Goal: Complete application form

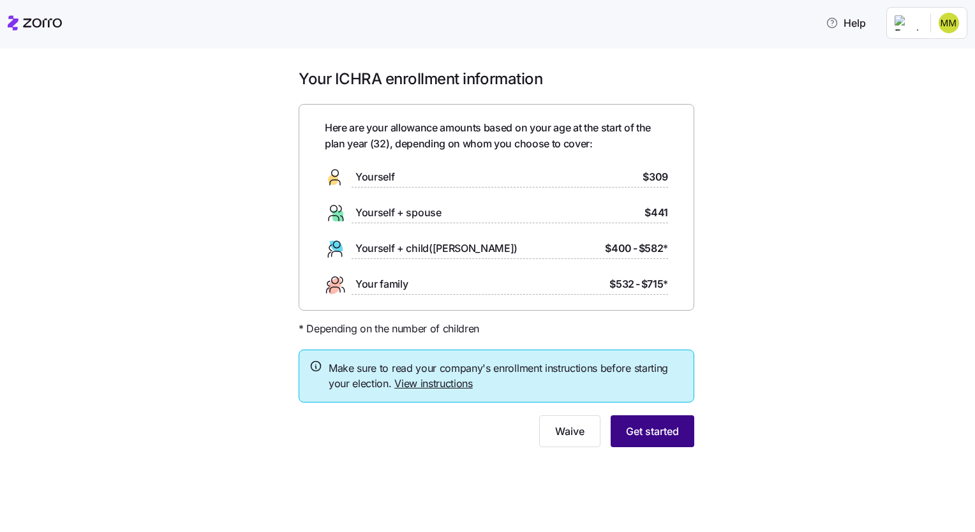
click at [654, 435] on span "Get started" at bounding box center [652, 431] width 53 height 15
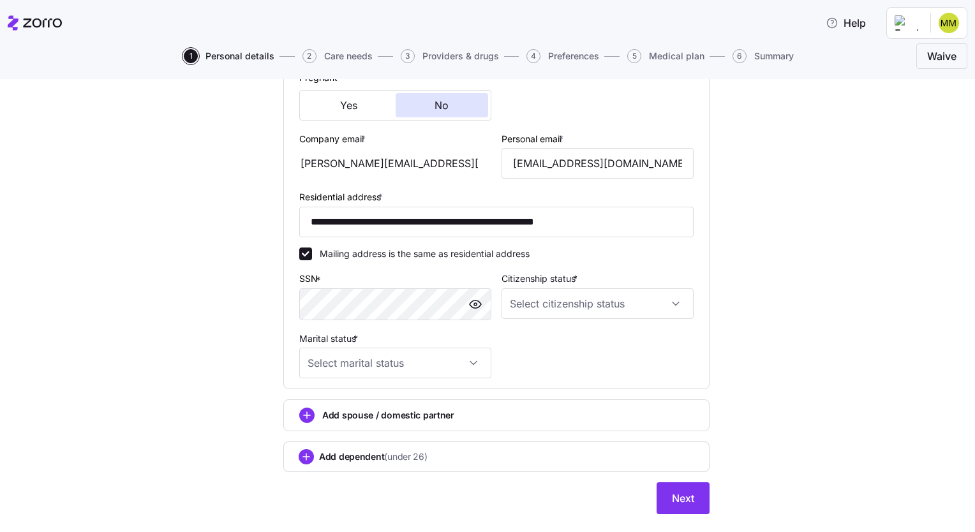
scroll to position [338, 0]
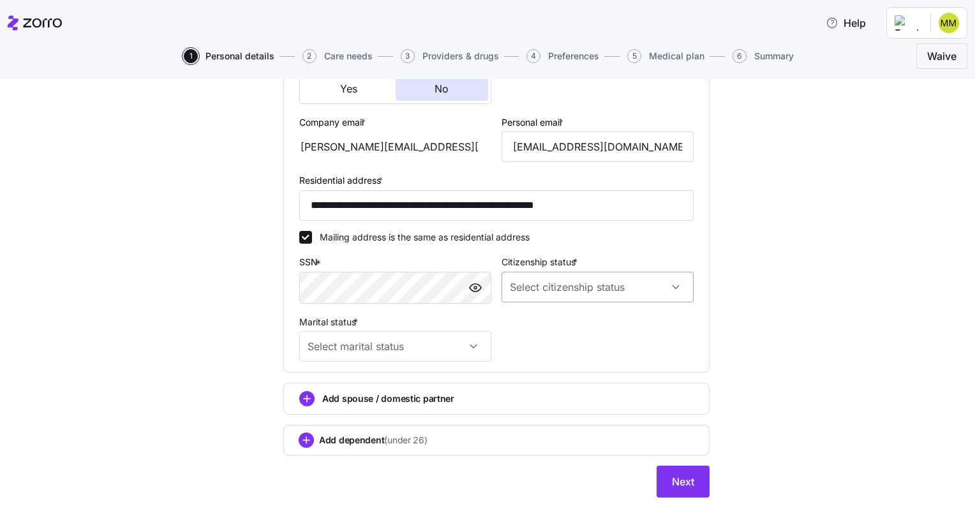
click at [515, 286] on input "Citizenship status *" at bounding box center [597, 287] width 192 height 31
click at [538, 320] on span "[DEMOGRAPHIC_DATA] citizen" at bounding box center [576, 323] width 129 height 14
type input "[DEMOGRAPHIC_DATA] citizen"
click at [452, 342] on input "Marital status *" at bounding box center [395, 346] width 192 height 31
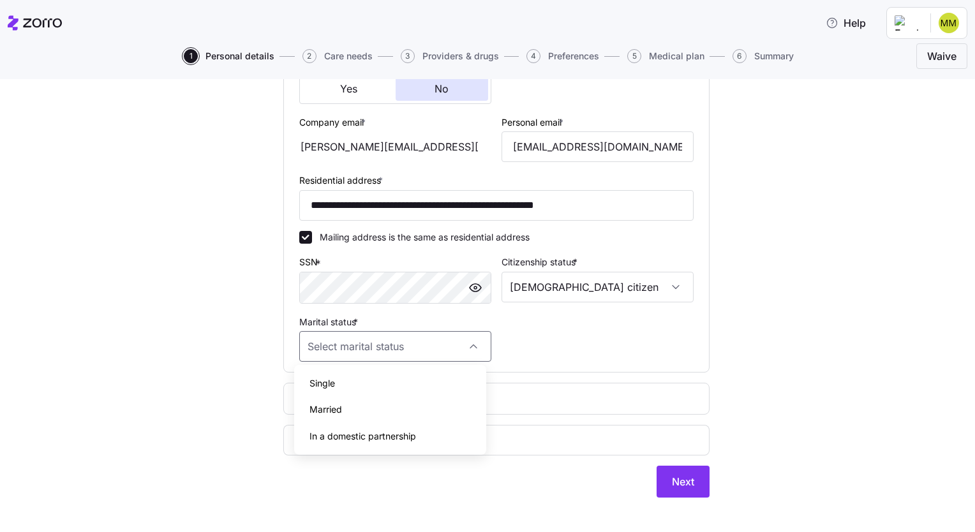
click at [398, 383] on div "Single" at bounding box center [390, 383] width 182 height 27
type input "Single"
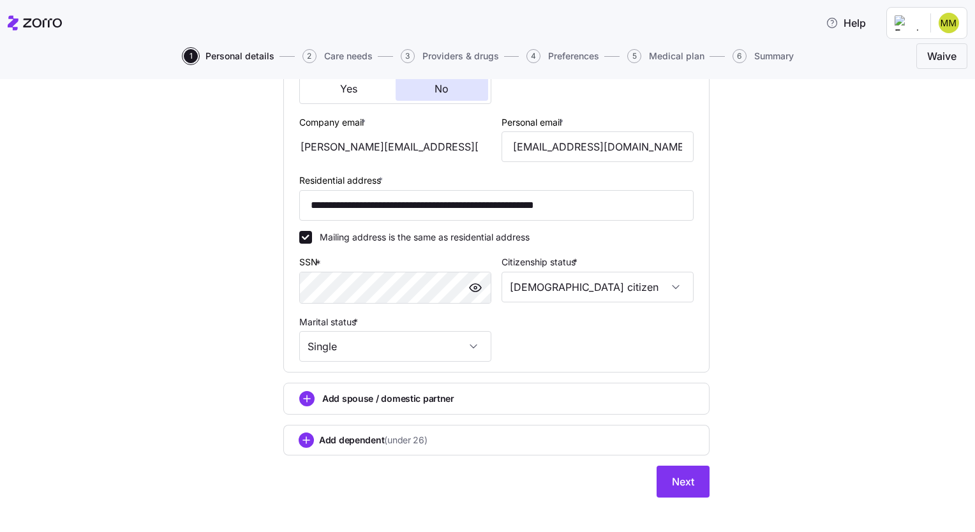
scroll to position [347, 0]
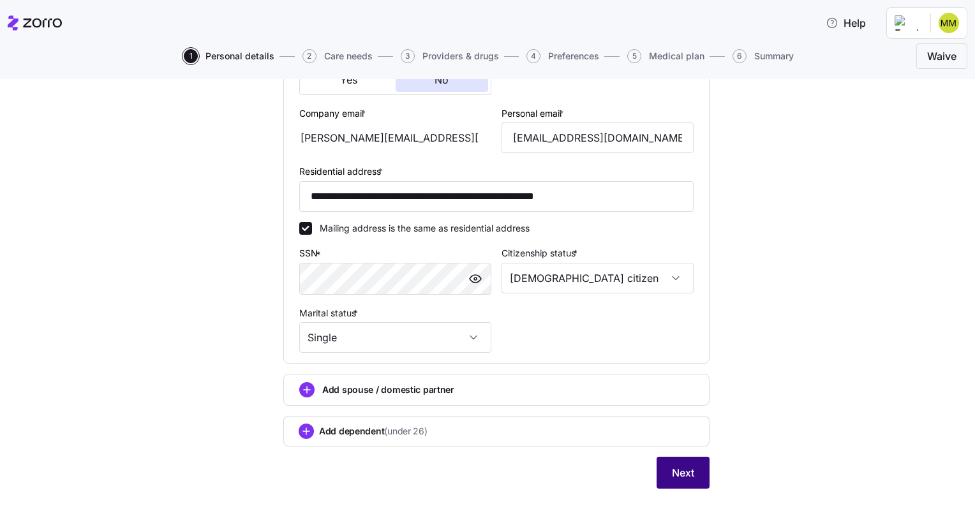
click at [688, 476] on span "Next" at bounding box center [683, 472] width 22 height 15
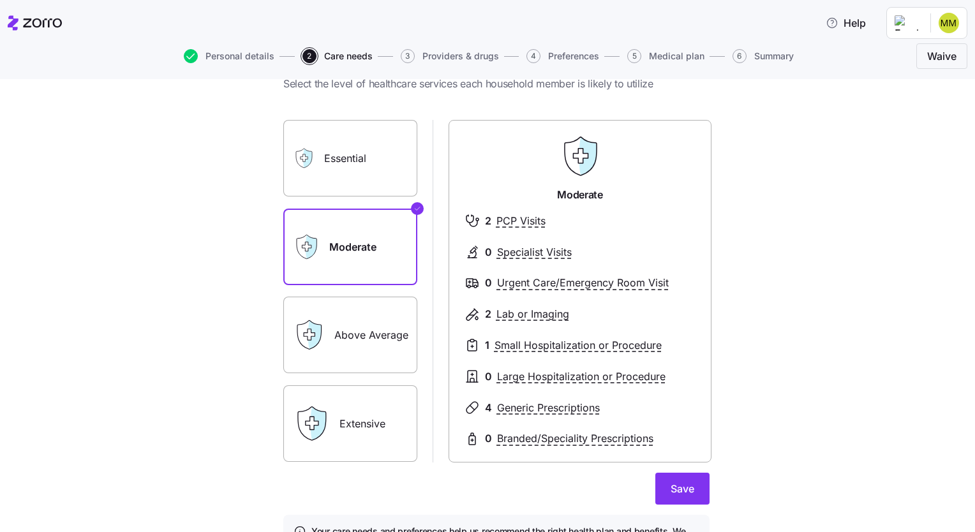
scroll to position [82, 0]
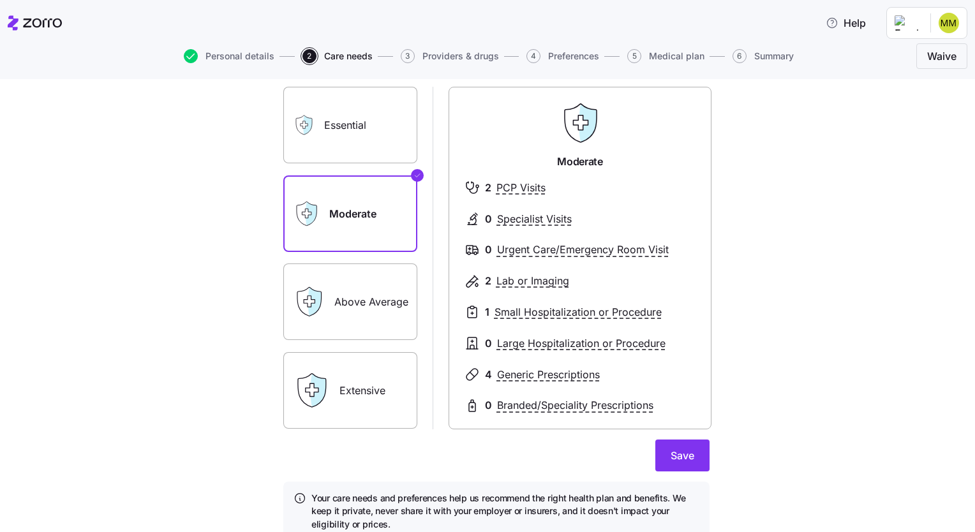
click at [388, 287] on label "Above Average" at bounding box center [350, 301] width 134 height 77
click at [0, 0] on input "Above Average" at bounding box center [0, 0] width 0 height 0
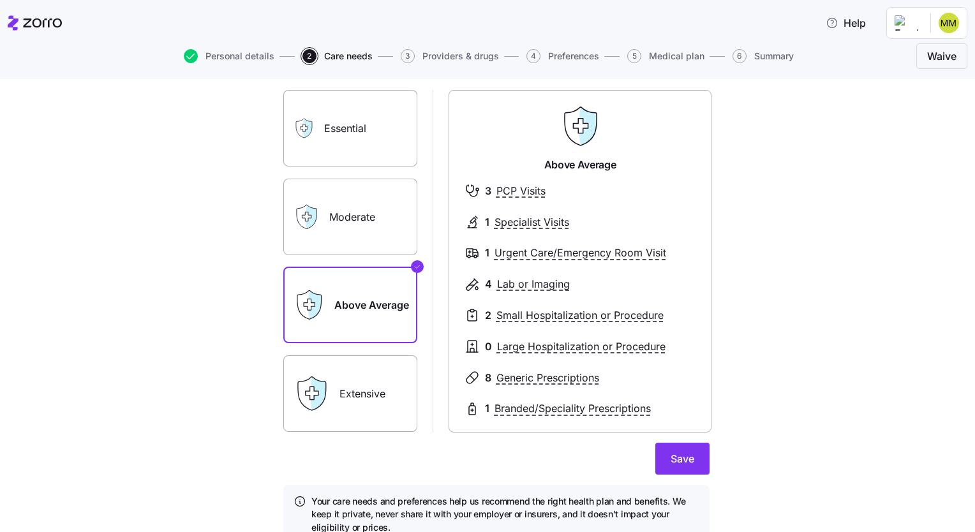
scroll to position [78, 0]
click at [661, 460] on button "Save" at bounding box center [682, 459] width 54 height 32
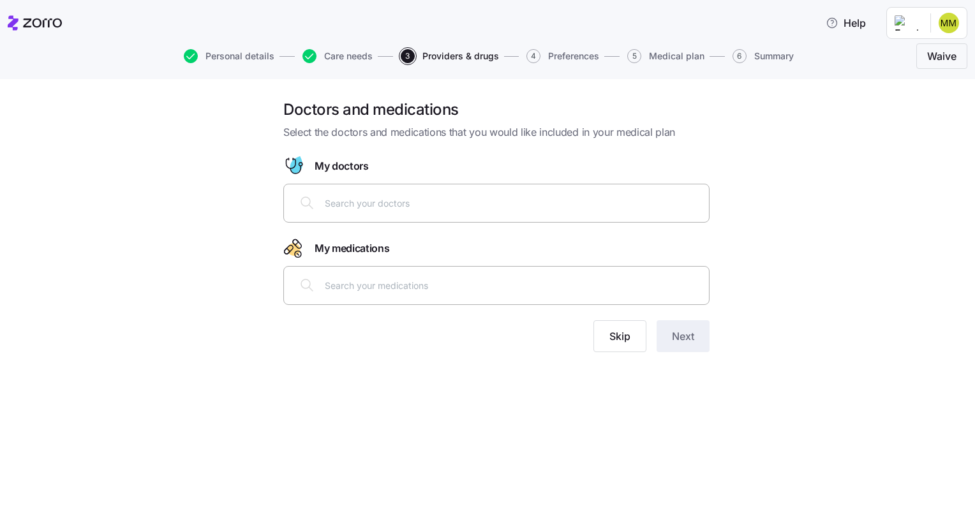
click at [362, 200] on input "text" at bounding box center [513, 203] width 376 height 14
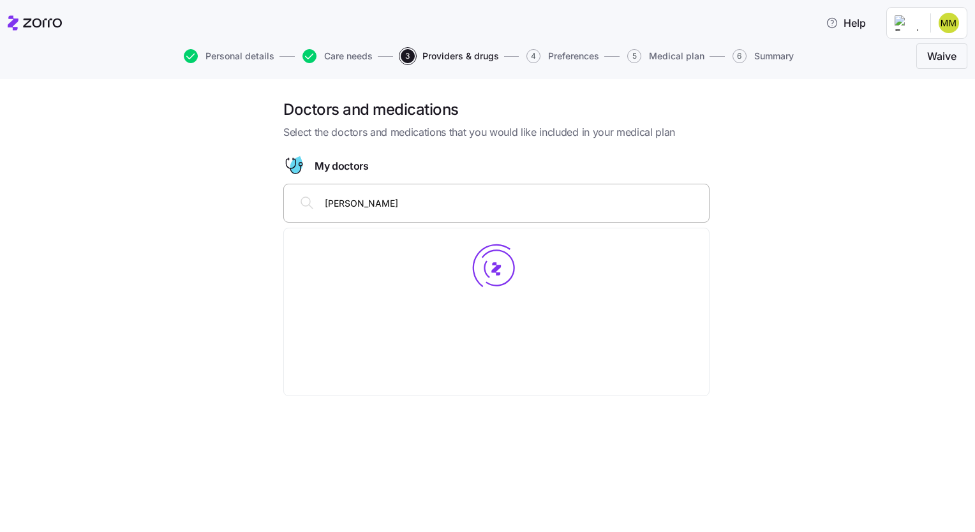
type input "[PERSON_NAME]"
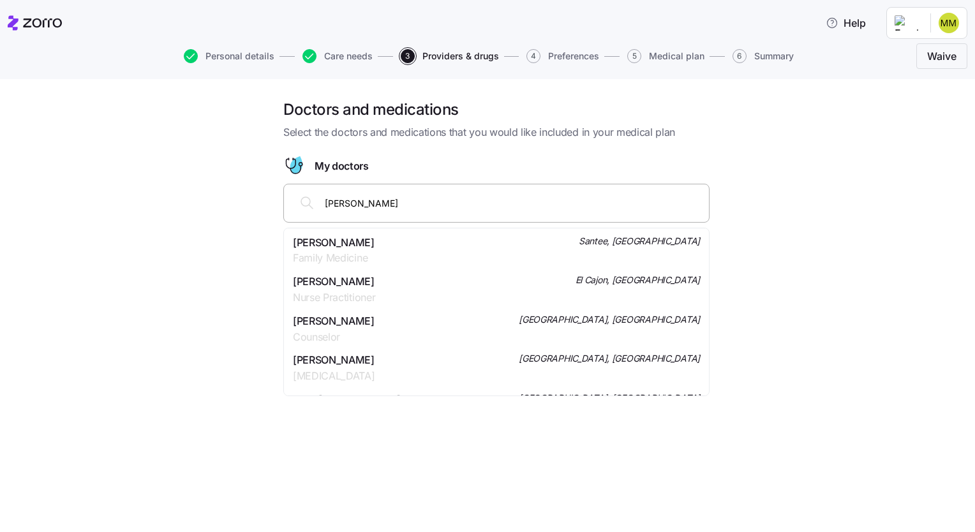
click at [362, 253] on span "Family Medicine" at bounding box center [334, 258] width 82 height 16
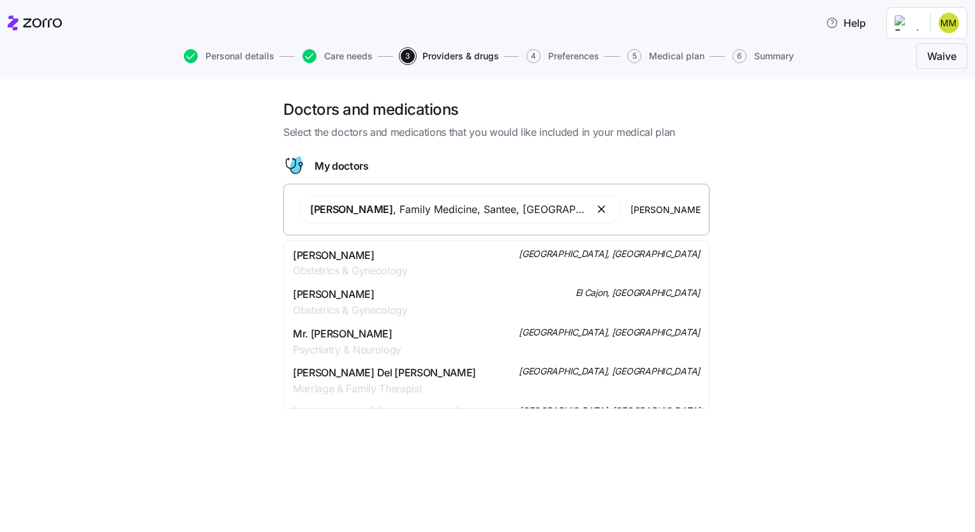
type input "[PERSON_NAME] Del Mar, [GEOGRAPHIC_DATA]"
click at [429, 262] on div "[PERSON_NAME] Obstetrics & Gynecology [GEOGRAPHIC_DATA], [GEOGRAPHIC_DATA]" at bounding box center [496, 264] width 407 height 32
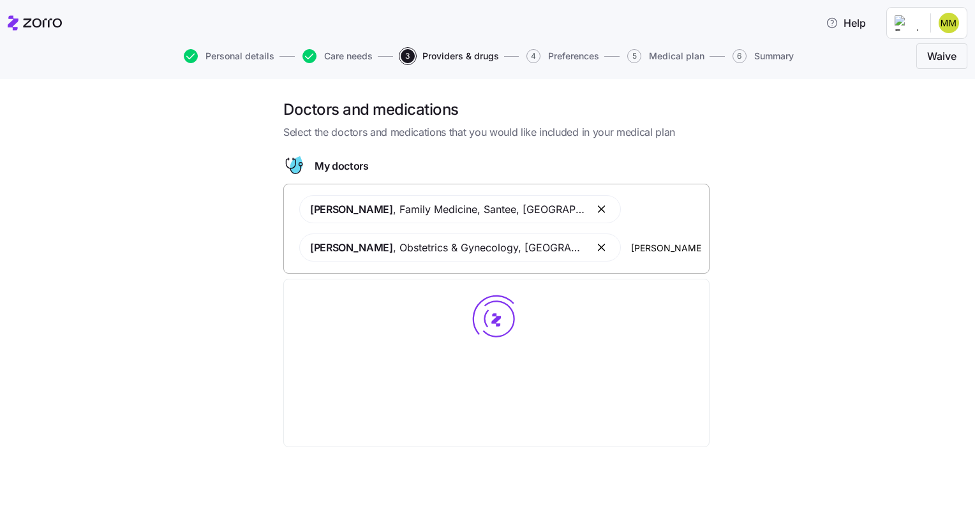
type input "[PERSON_NAME]"
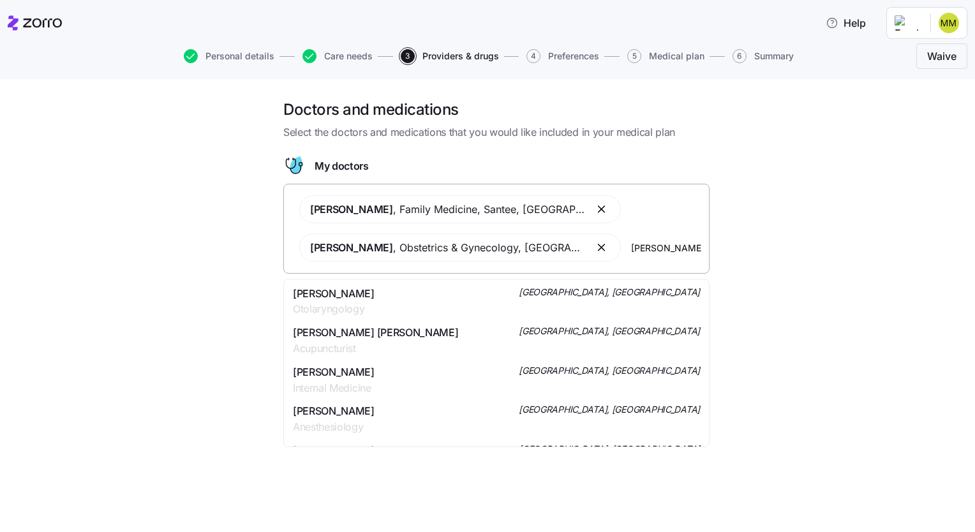
click at [519, 283] on div "[PERSON_NAME] [GEOGRAPHIC_DATA], [GEOGRAPHIC_DATA]" at bounding box center [496, 302] width 420 height 40
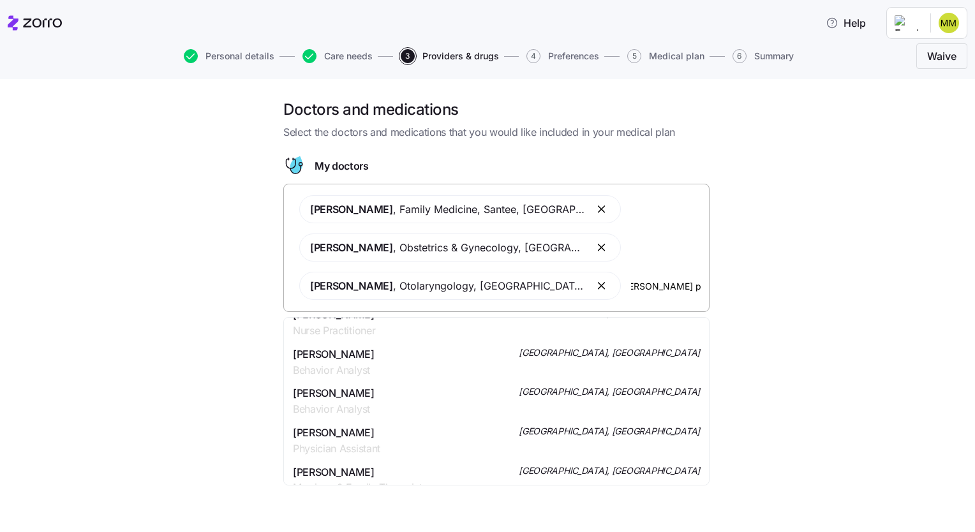
scroll to position [55, 0]
drag, startPoint x: 703, startPoint y: 286, endPoint x: 615, endPoint y: 287, distance: 88.0
click at [615, 287] on div "[PERSON_NAME] , Family Medicine , [PERSON_NAME], [GEOGRAPHIC_DATA] [PERSON_NAME…" at bounding box center [496, 248] width 426 height 128
type input "C"
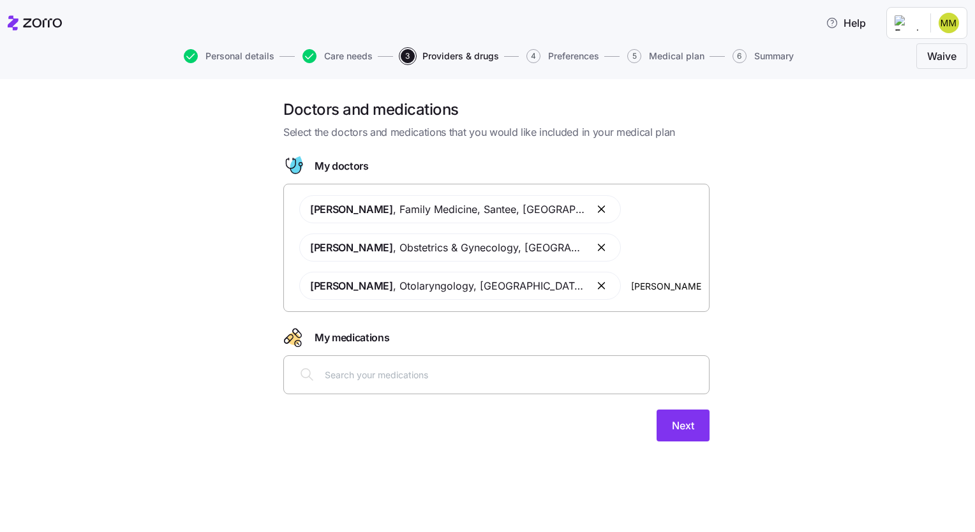
type input "[PERSON_NAME]"
click at [684, 294] on div "[PERSON_NAME] , Family Medicine , [PERSON_NAME], [GEOGRAPHIC_DATA] [PERSON_NAME…" at bounding box center [497, 248] width 410 height 120
drag, startPoint x: 684, startPoint y: 294, endPoint x: 609, endPoint y: 286, distance: 75.0
click at [609, 286] on div "[PERSON_NAME] , Family Medicine , [PERSON_NAME], [GEOGRAPHIC_DATA] [PERSON_NAME…" at bounding box center [497, 248] width 410 height 120
drag, startPoint x: 676, startPoint y: 290, endPoint x: 610, endPoint y: 288, distance: 65.1
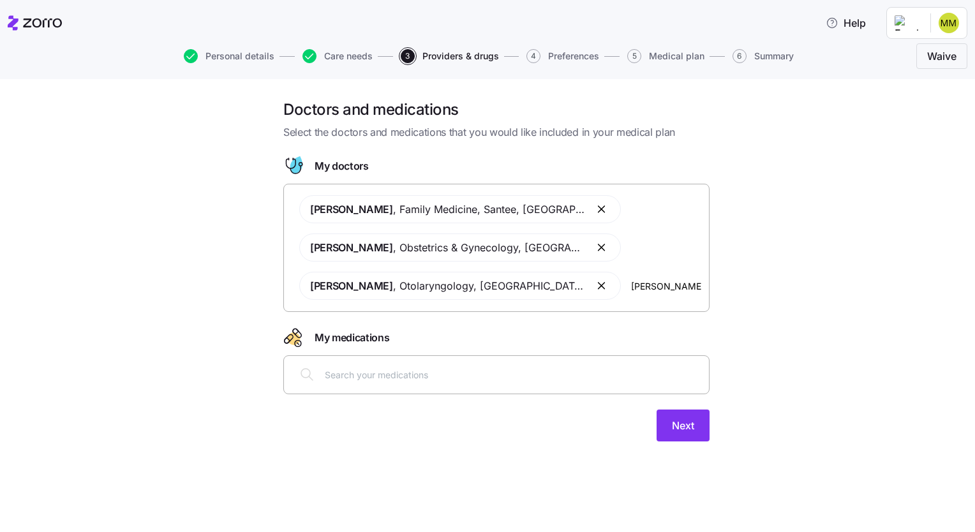
click at [631, 288] on input "[PERSON_NAME]" at bounding box center [666, 286] width 70 height 14
click at [365, 372] on input "text" at bounding box center [513, 374] width 376 height 14
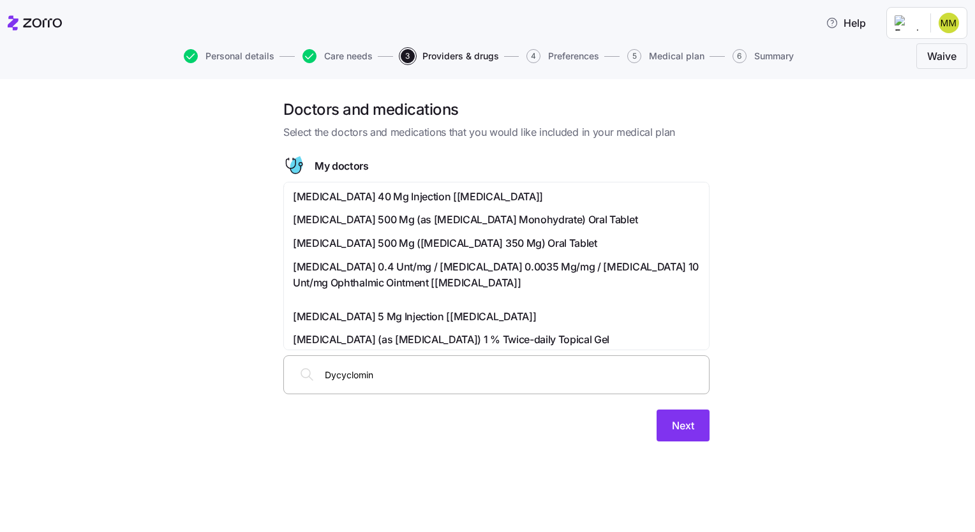
type input "Dycyclomine"
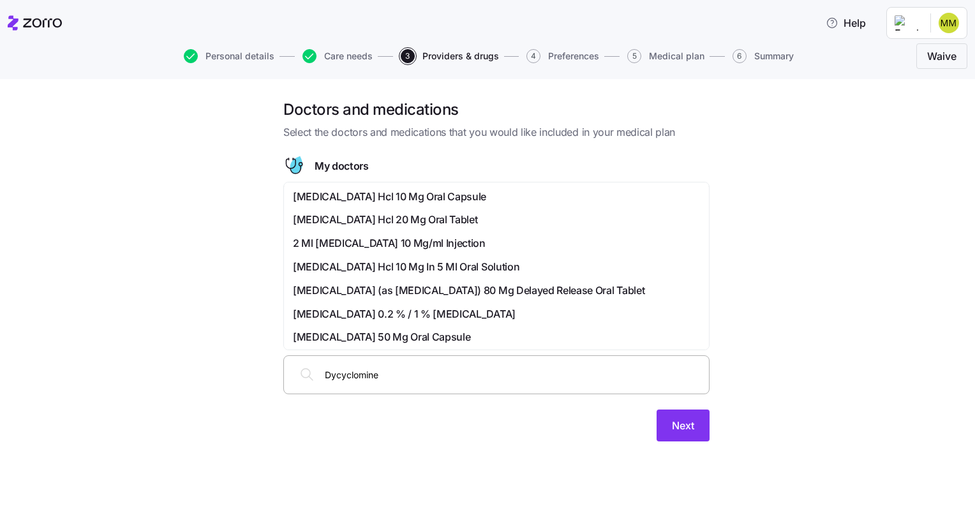
click at [406, 221] on span "[MEDICAL_DATA] Hcl 20 Mg Oral Tablet" at bounding box center [385, 220] width 184 height 16
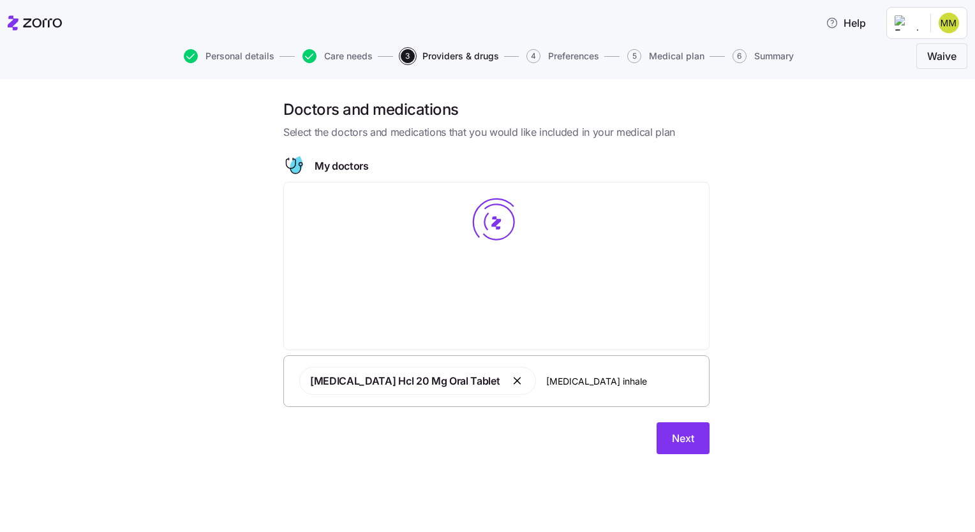
type input "[MEDICAL_DATA] [MEDICAL_DATA]"
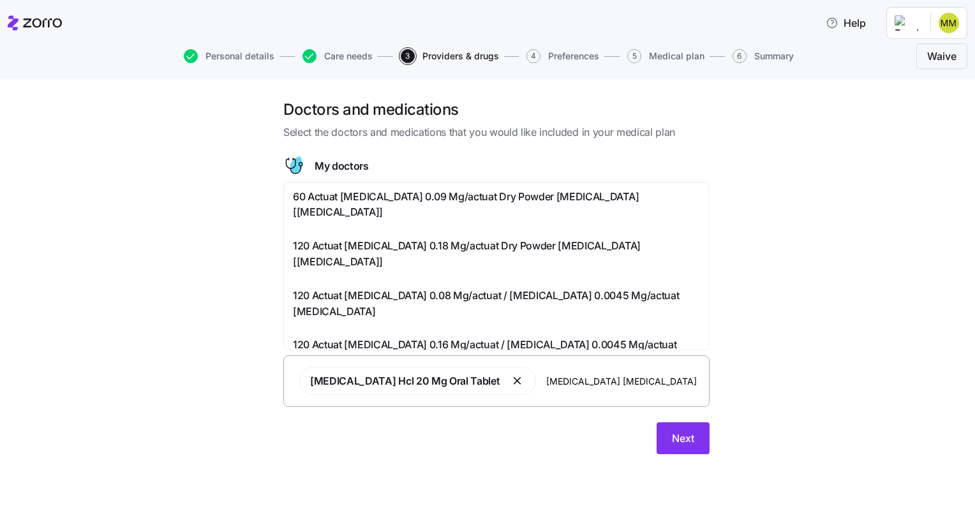
click at [403, 288] on span "120 Actuat [MEDICAL_DATA] 0.08 Mg/actuat / [MEDICAL_DATA] 0.0045 Mg/actuat [MED…" at bounding box center [496, 304] width 407 height 32
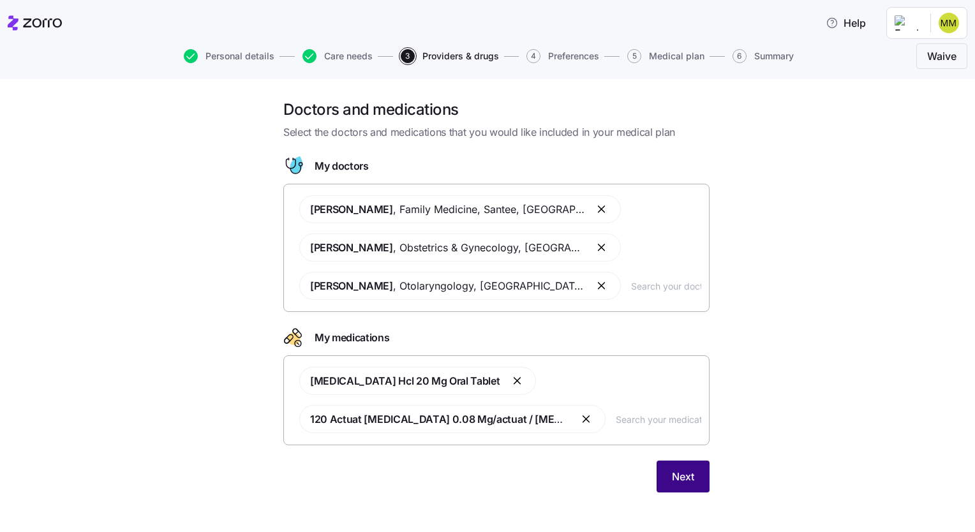
click at [688, 477] on span "Next" at bounding box center [683, 476] width 22 height 15
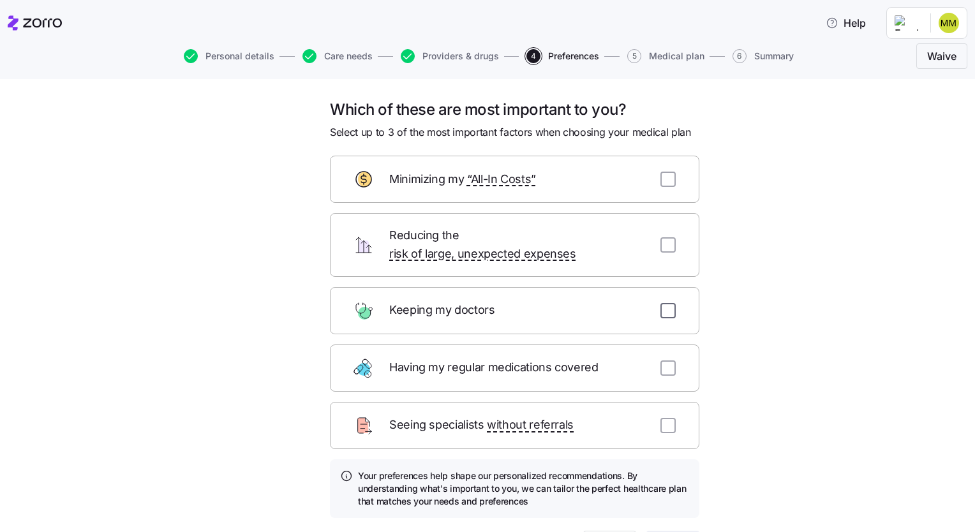
click at [663, 303] on input "checkbox" at bounding box center [667, 310] width 15 height 15
checkbox input "true"
click at [666, 360] on input "checkbox" at bounding box center [667, 367] width 15 height 15
checkbox input "true"
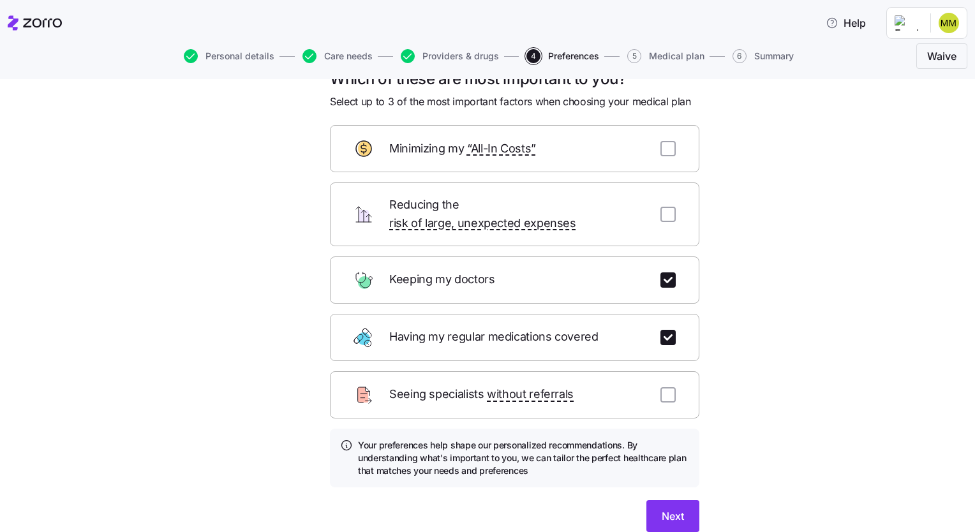
scroll to position [30, 0]
click at [661, 151] on input "checkbox" at bounding box center [667, 149] width 15 height 15
checkbox input "true"
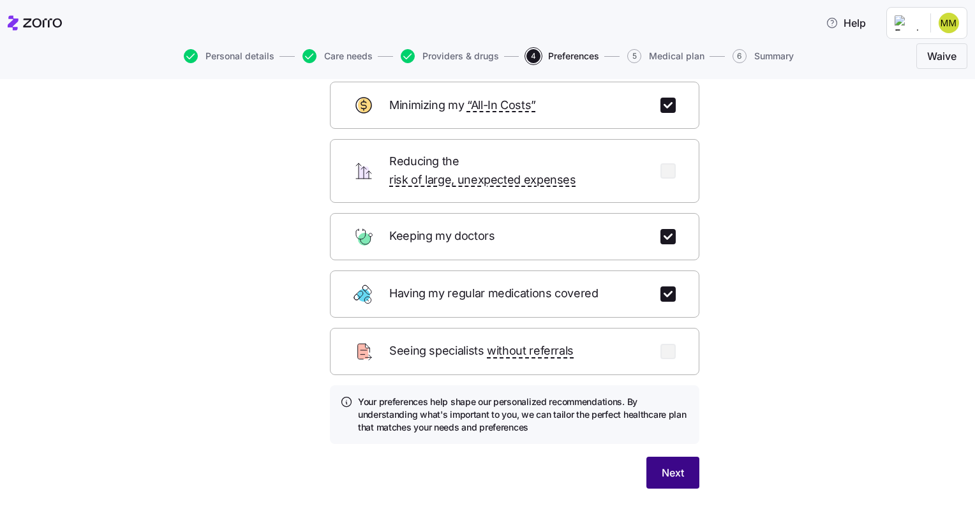
click at [667, 457] on button "Next" at bounding box center [672, 473] width 53 height 32
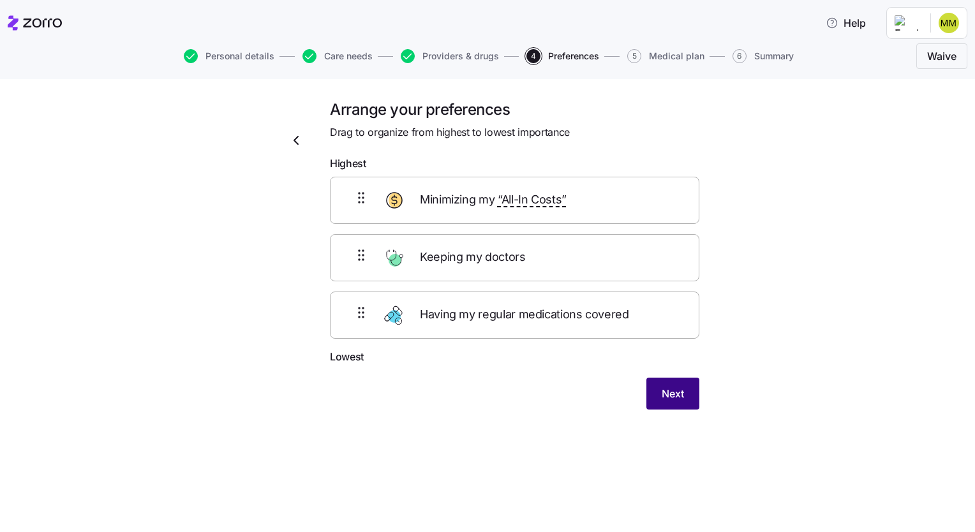
scroll to position [0, 0]
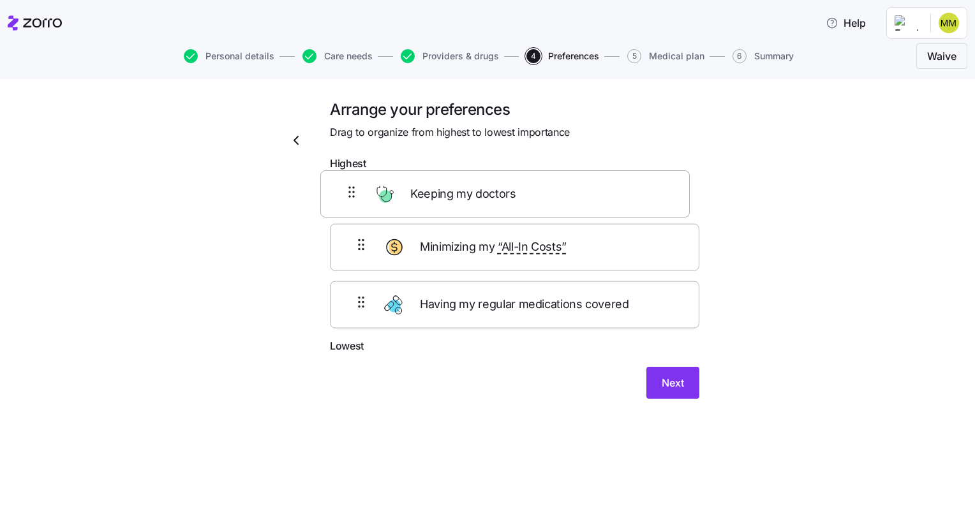
drag, startPoint x: 485, startPoint y: 260, endPoint x: 473, endPoint y: 189, distance: 71.8
click at [473, 189] on div "Minimizing my “All-In Costs” Keeping my doctors Having my regular medications c…" at bounding box center [514, 258] width 369 height 162
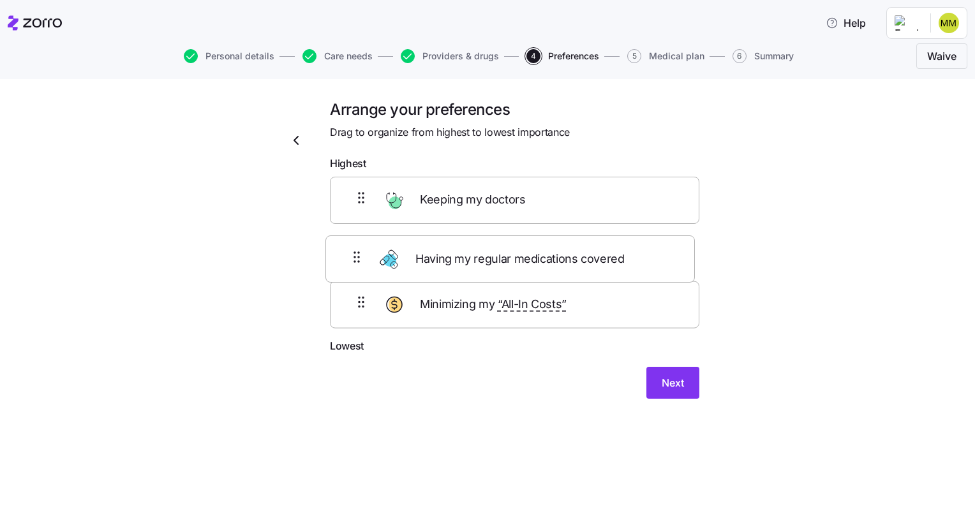
drag, startPoint x: 485, startPoint y: 315, endPoint x: 480, endPoint y: 256, distance: 58.9
click at [480, 256] on div "Keeping my doctors Minimizing my “All-In Costs” Having my regular medications c…" at bounding box center [514, 258] width 369 height 162
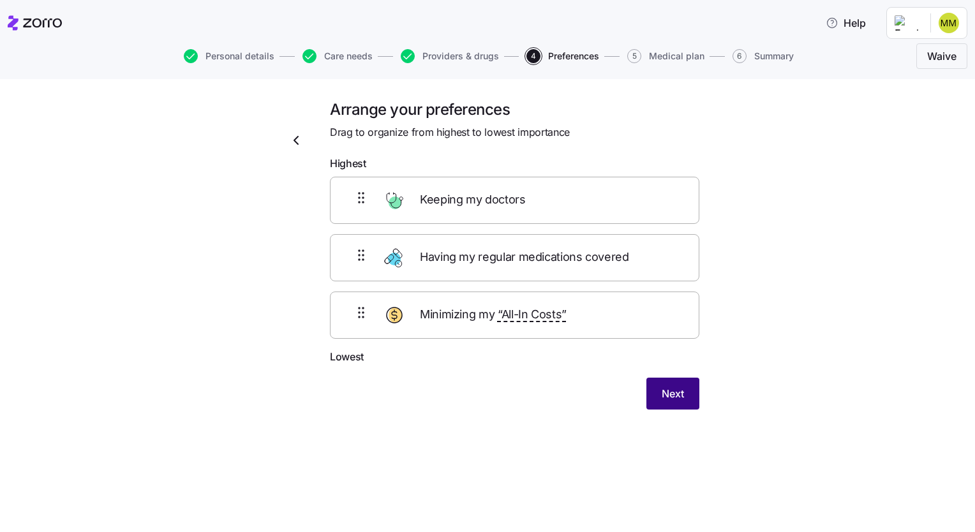
click at [677, 395] on span "Next" at bounding box center [672, 393] width 22 height 15
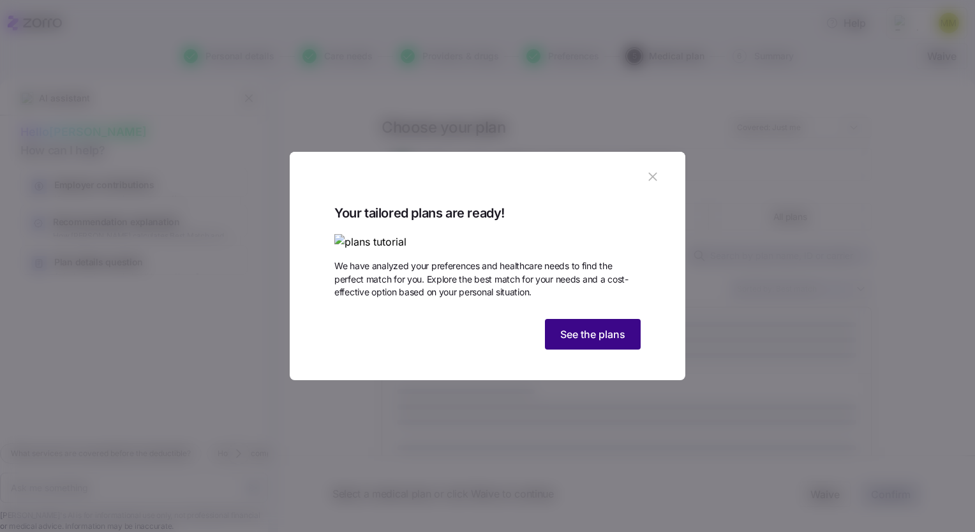
click at [590, 350] on button "See the plans" at bounding box center [593, 334] width 96 height 31
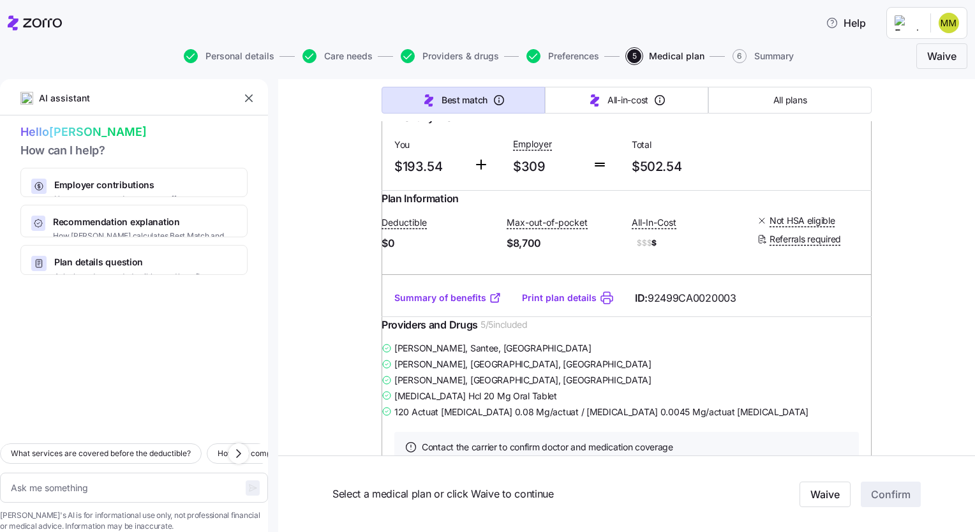
scroll to position [1564, 0]
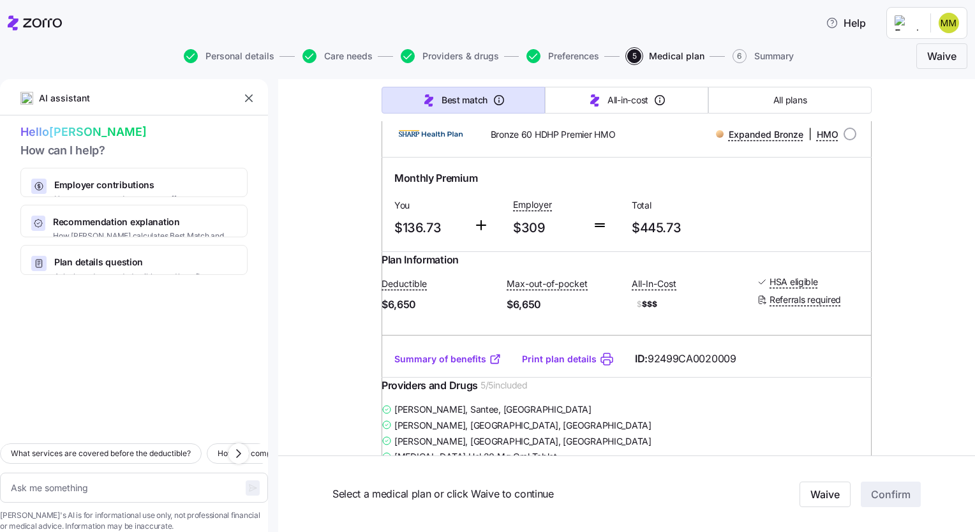
type textarea "x"
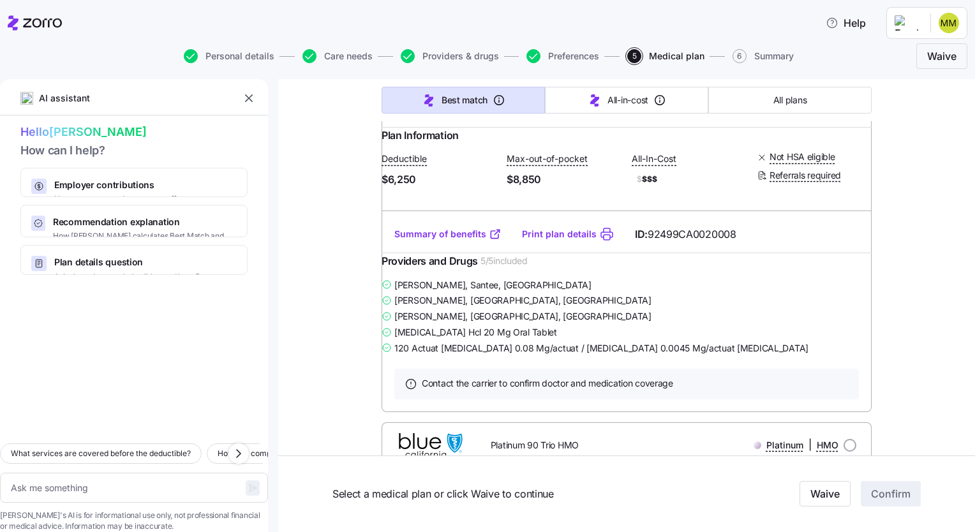
scroll to position [2497, 0]
click at [845, 17] on input "radio" at bounding box center [849, 10] width 13 height 13
radio input "true"
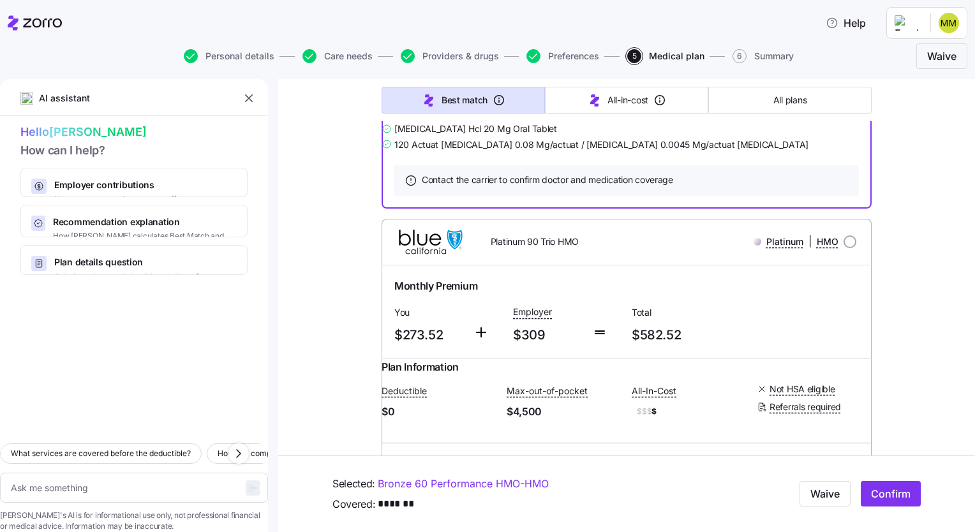
scroll to position [2707, 0]
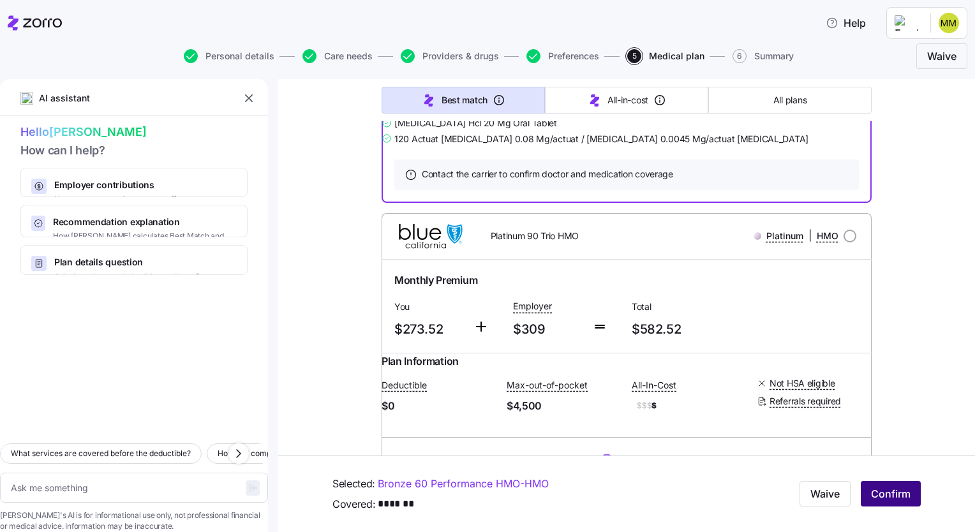
click at [880, 494] on span "Confirm" at bounding box center [891, 494] width 40 height 15
type textarea "x"
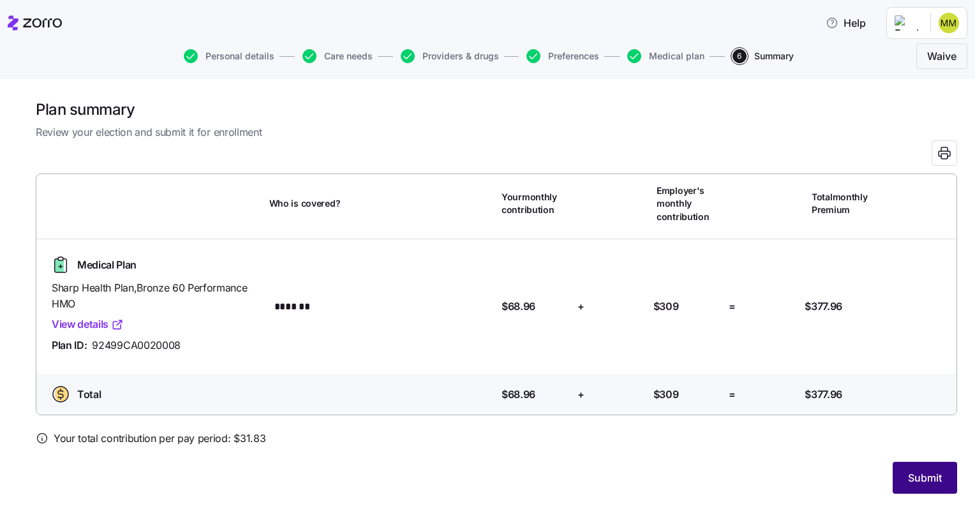
click at [911, 480] on span "Submit" at bounding box center [925, 477] width 34 height 15
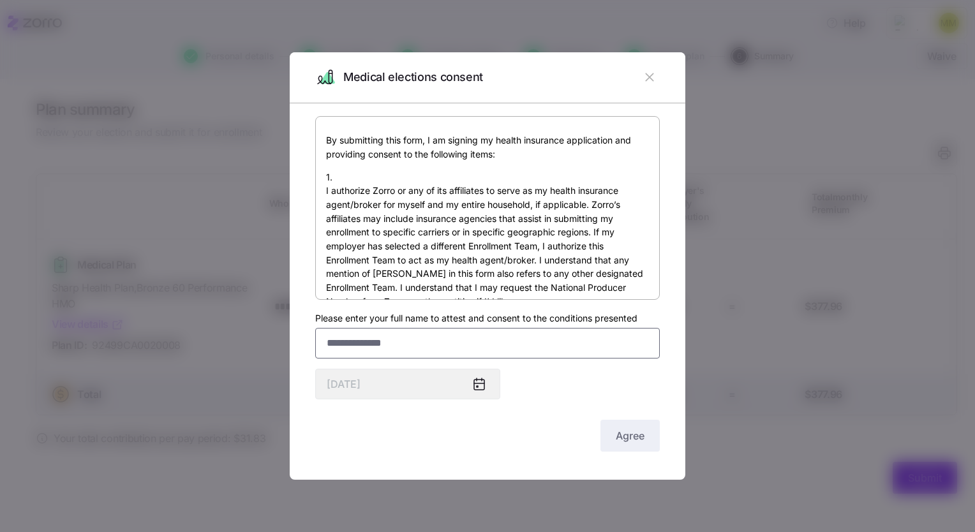
click at [436, 340] on input "Please enter your full name to attest and consent to the conditions presented" at bounding box center [487, 343] width 344 height 31
type input "**********"
click at [623, 439] on span "Agree" at bounding box center [630, 435] width 29 height 15
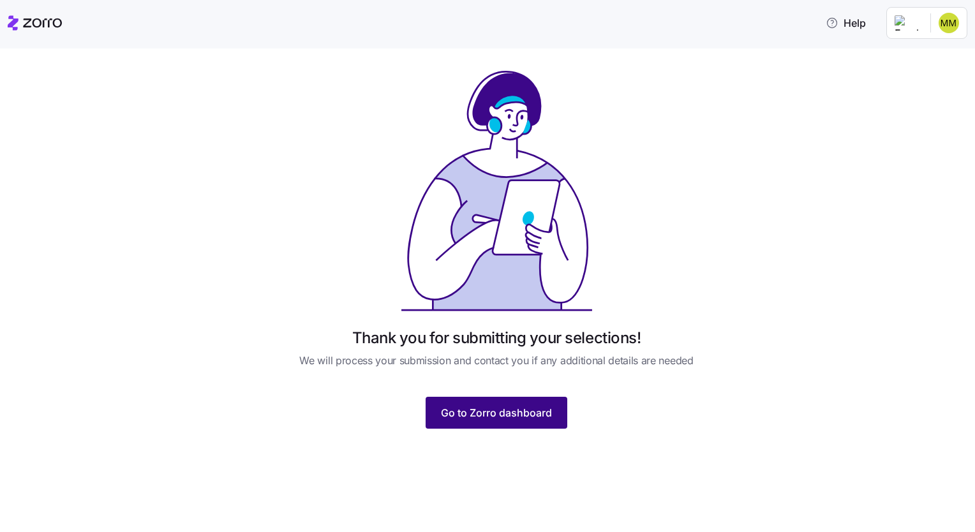
click at [524, 403] on button "Go to Zorro dashboard" at bounding box center [496, 413] width 142 height 32
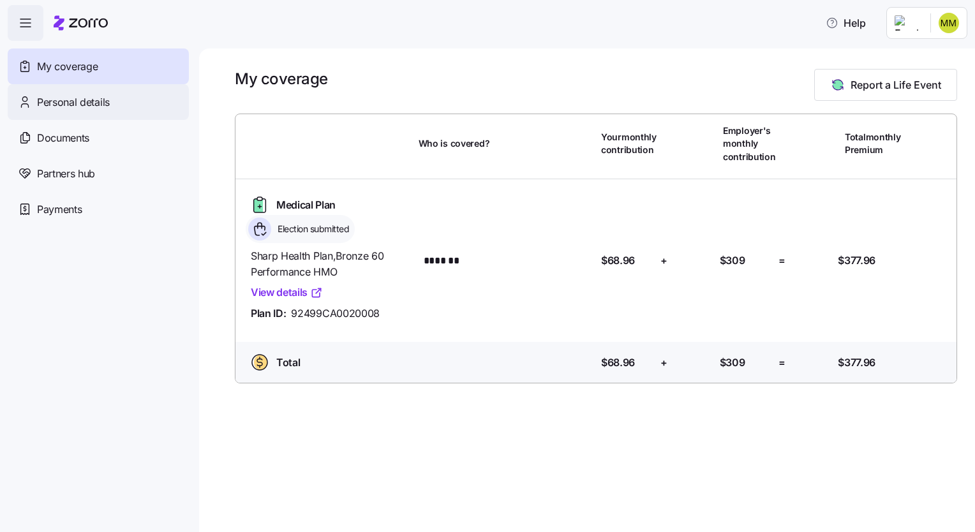
click at [96, 105] on span "Personal details" at bounding box center [73, 102] width 73 height 16
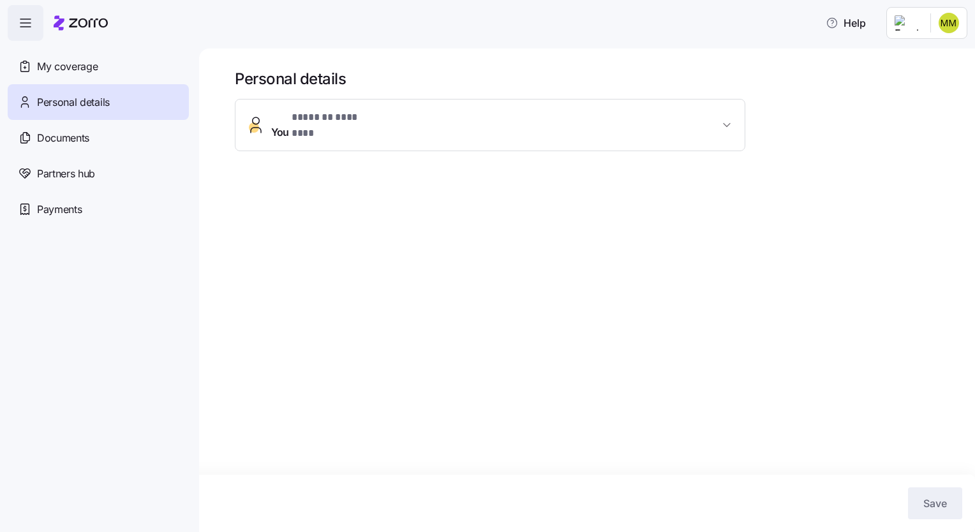
click at [472, 130] on button "You * ******* ******** *" at bounding box center [489, 125] width 509 height 51
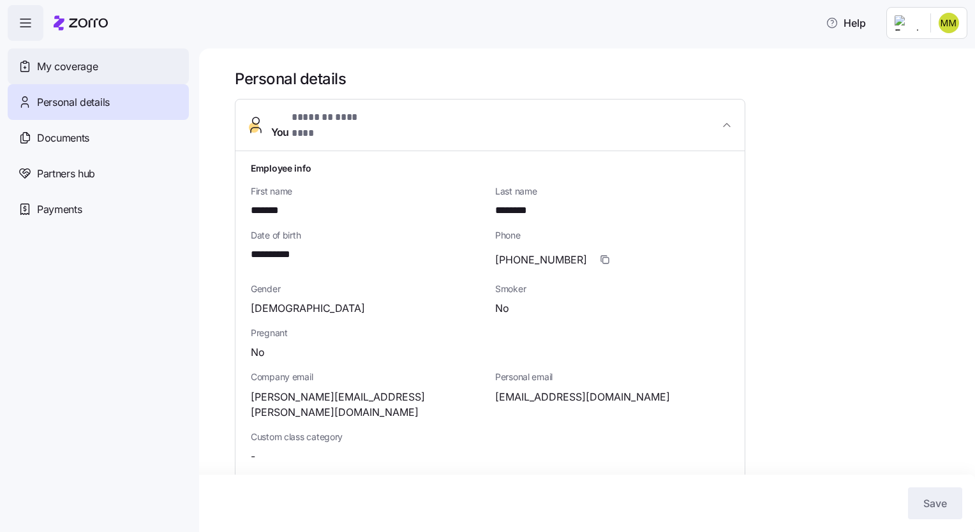
click at [84, 64] on span "My coverage" at bounding box center [67, 67] width 61 height 16
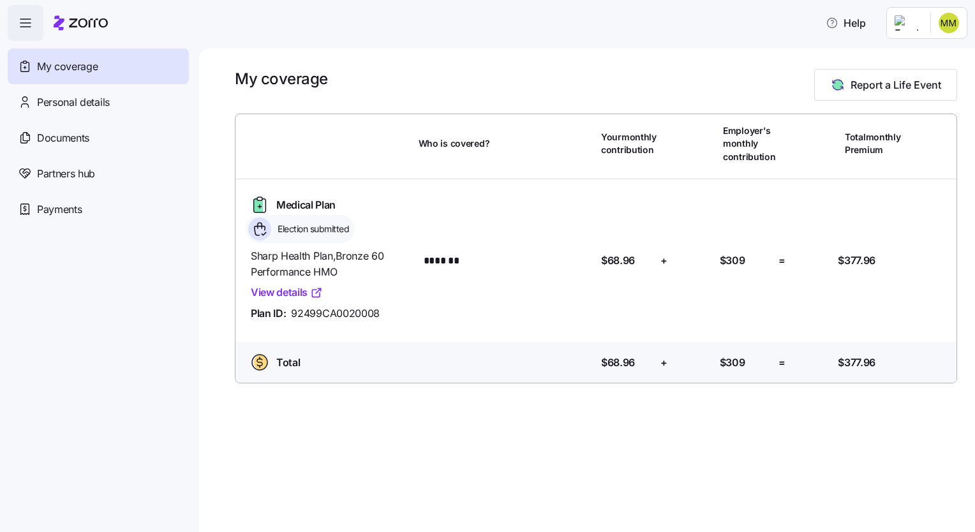
click at [277, 293] on link "View details" at bounding box center [287, 293] width 72 height 16
click at [935, 26] on html "Help My coverage Personal details Documents Partners hub Payments My coverage R…" at bounding box center [487, 262] width 975 height 524
click at [917, 75] on div "Log out" at bounding box center [915, 78] width 50 height 14
